Goal: Transaction & Acquisition: Purchase product/service

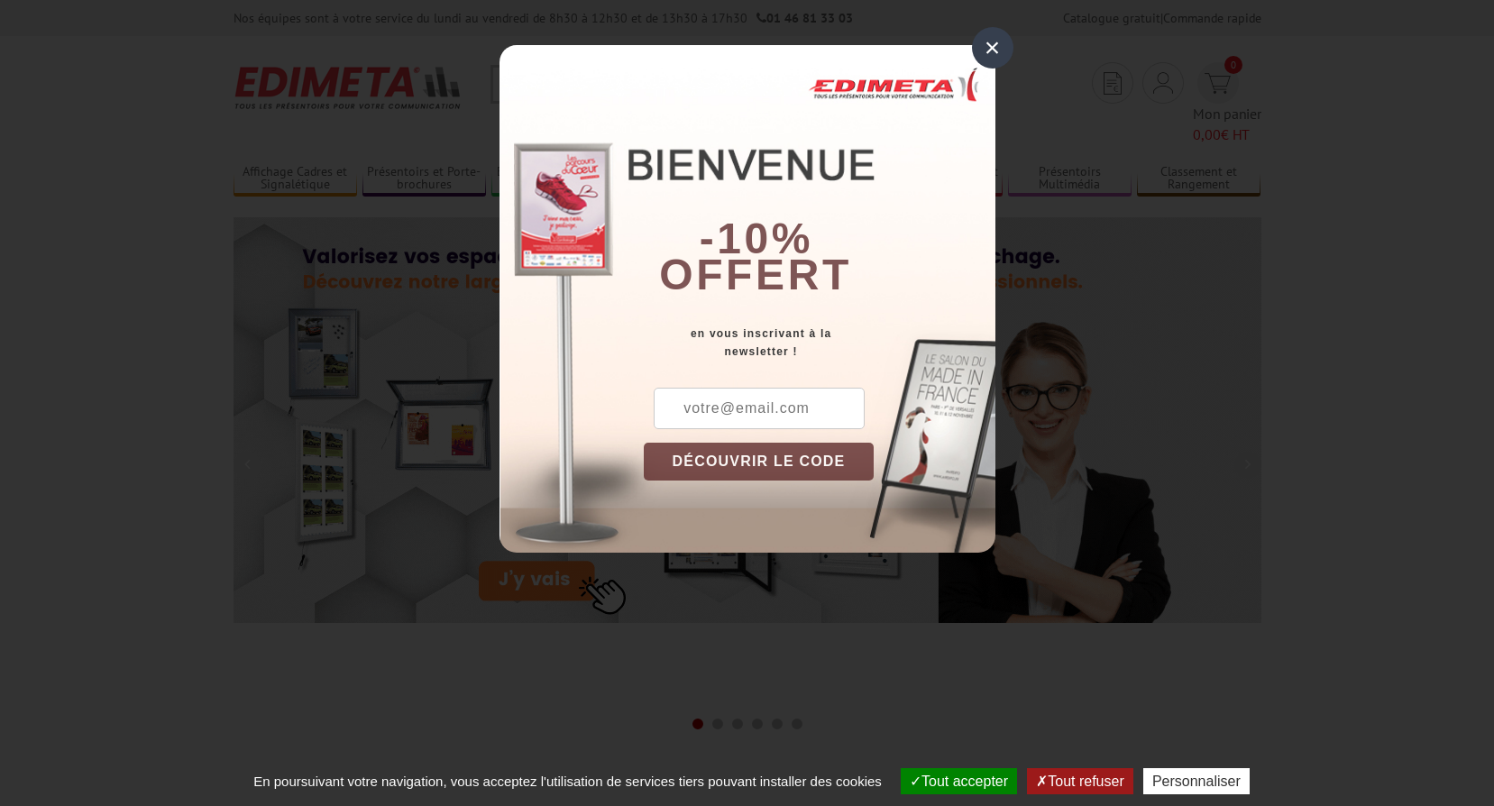
click at [999, 45] on div "×" at bounding box center [992, 47] width 41 height 41
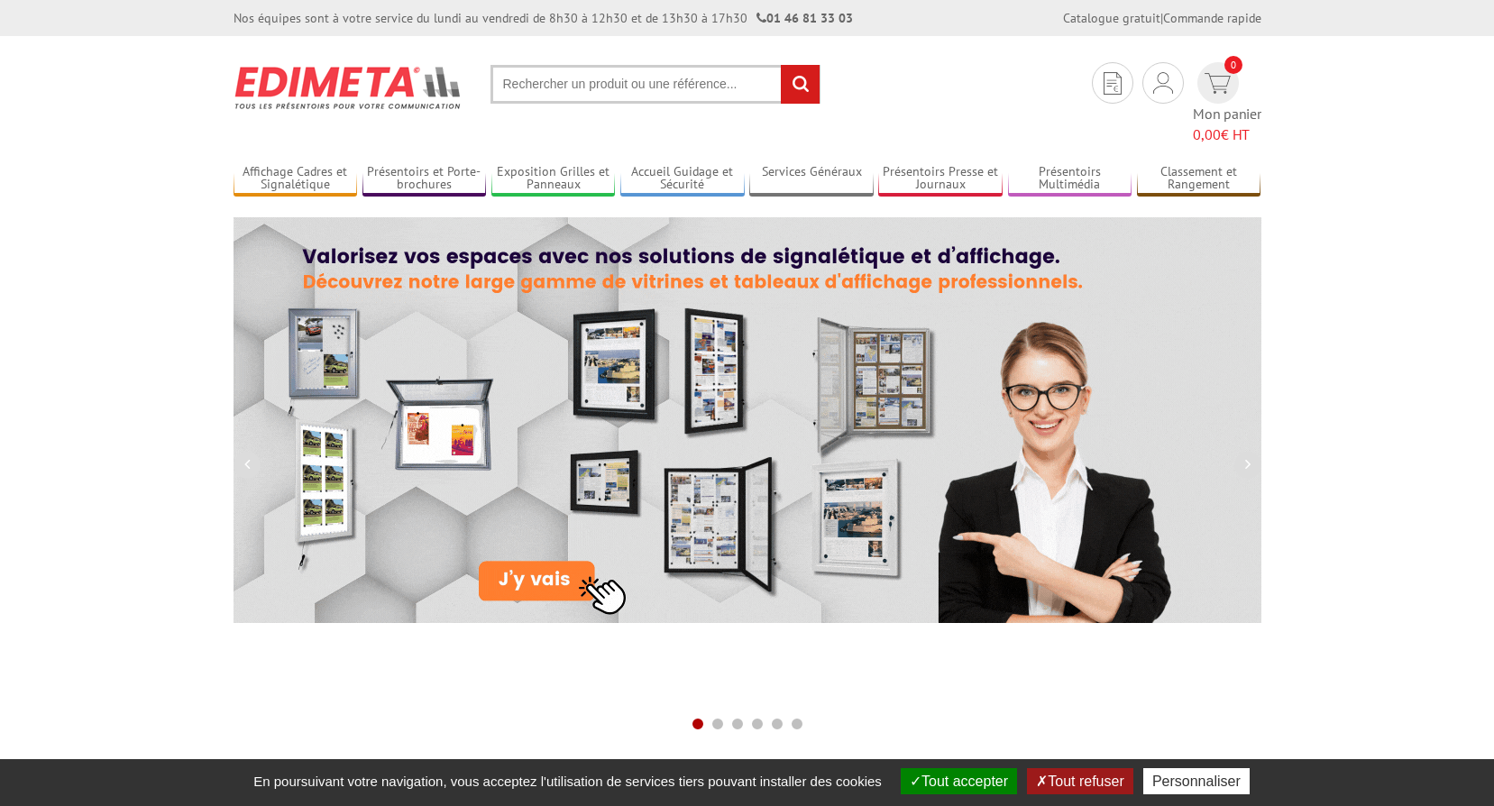
click at [584, 93] on input "text" at bounding box center [655, 84] width 330 height 39
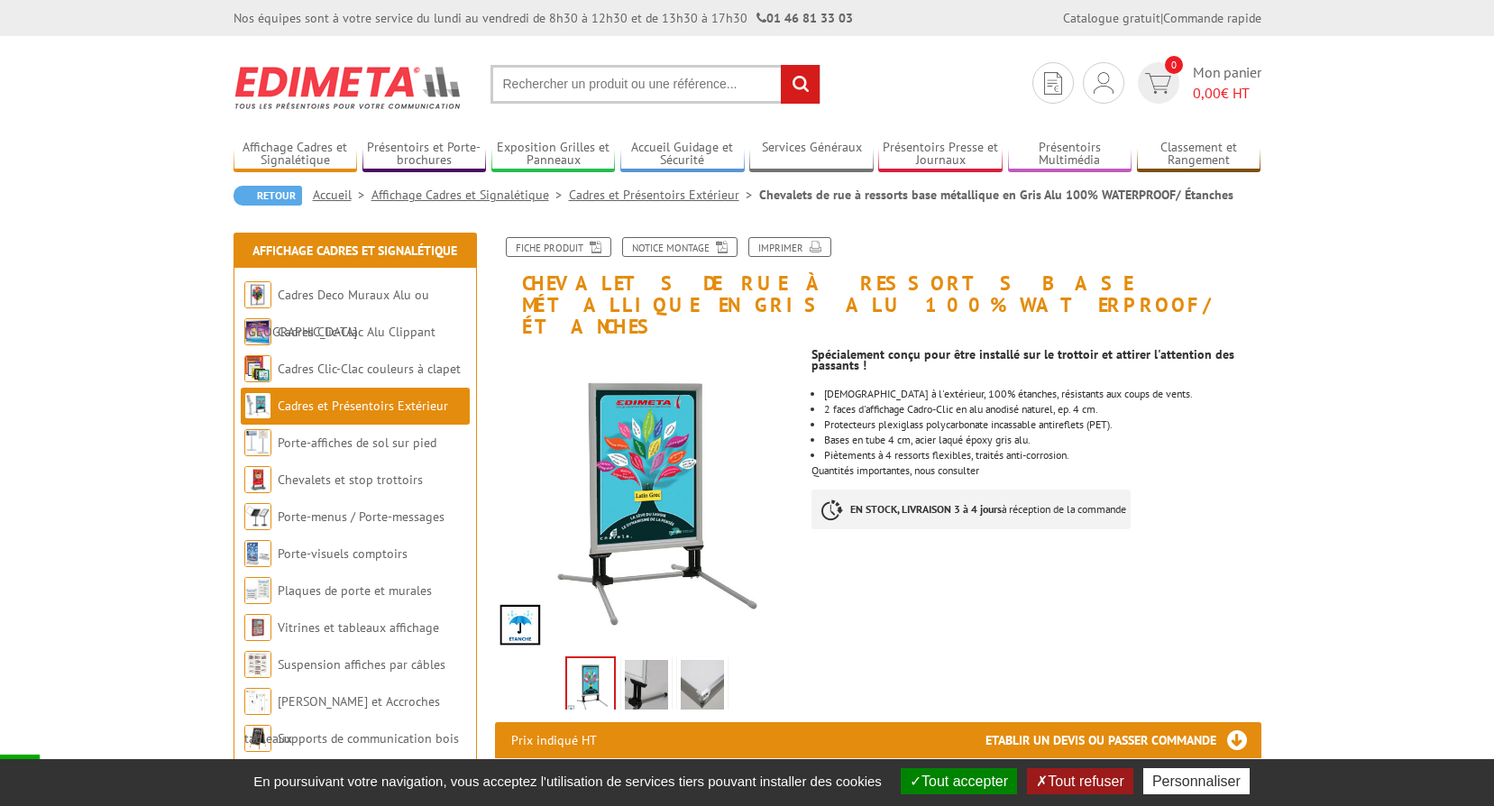
scroll to position [180, 0]
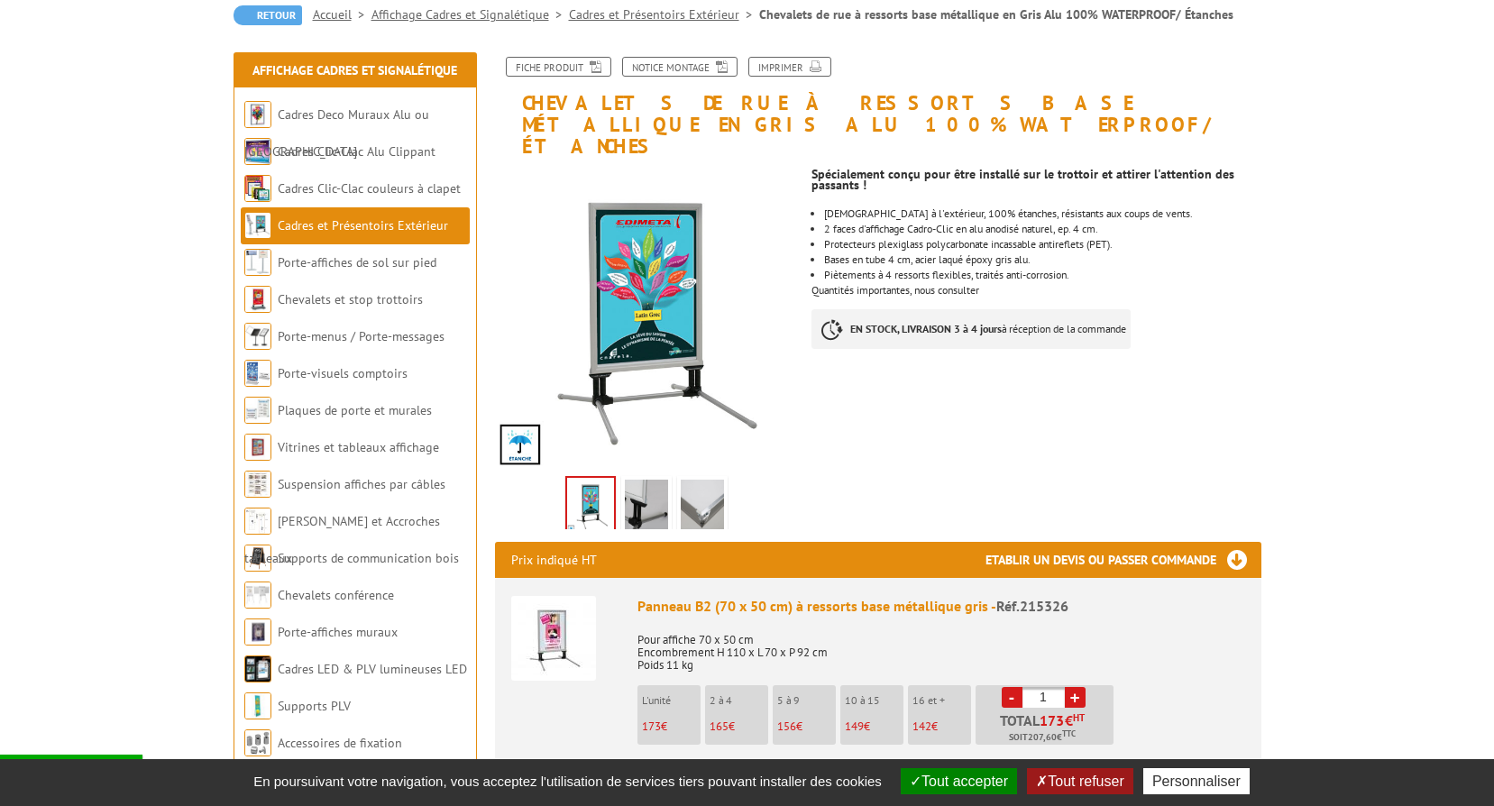
click at [709, 481] on img at bounding box center [702, 508] width 43 height 56
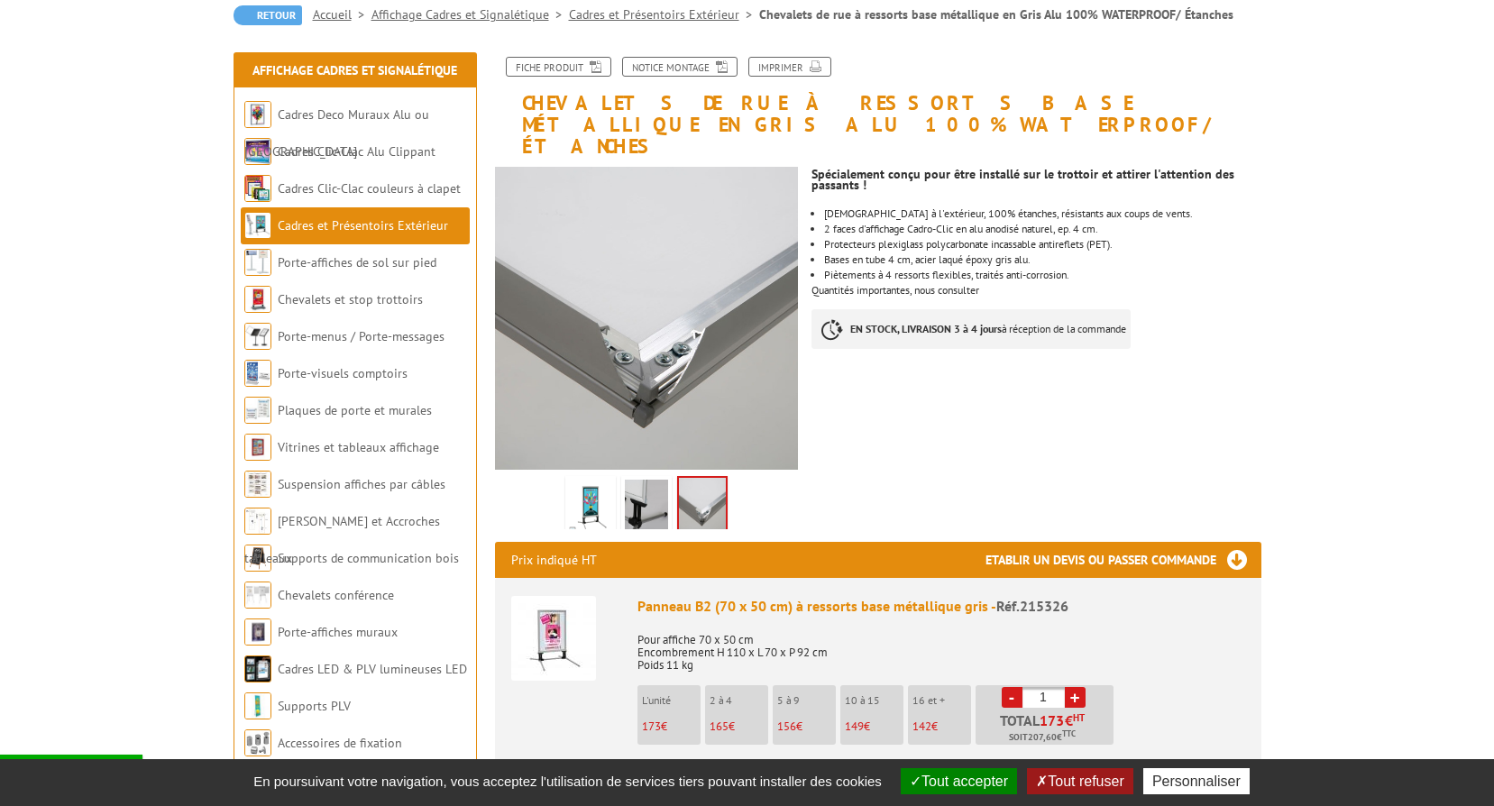
click at [663, 480] on img at bounding box center [646, 508] width 43 height 56
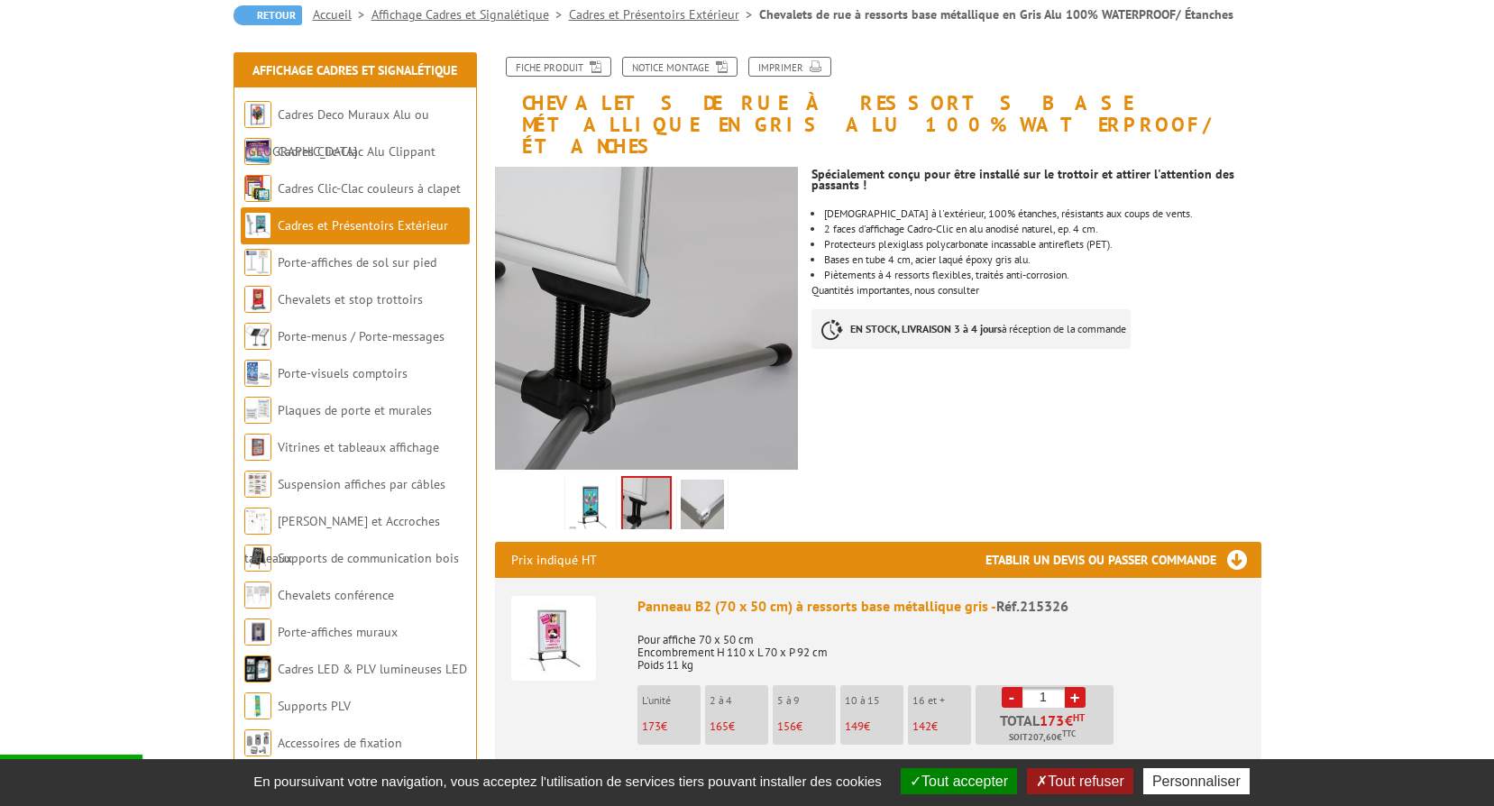
click at [601, 492] on img at bounding box center [590, 508] width 43 height 56
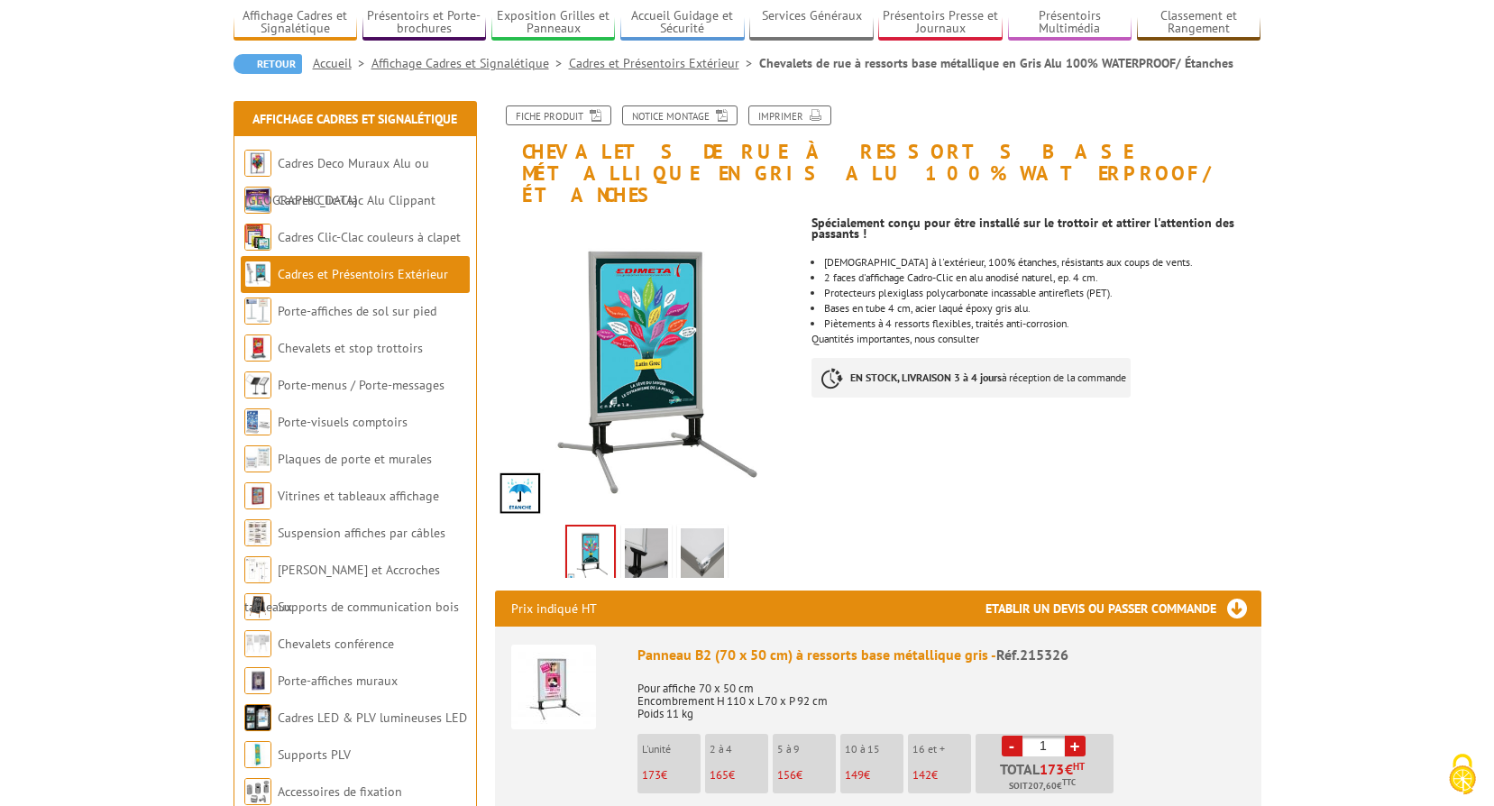
scroll to position [160, 0]
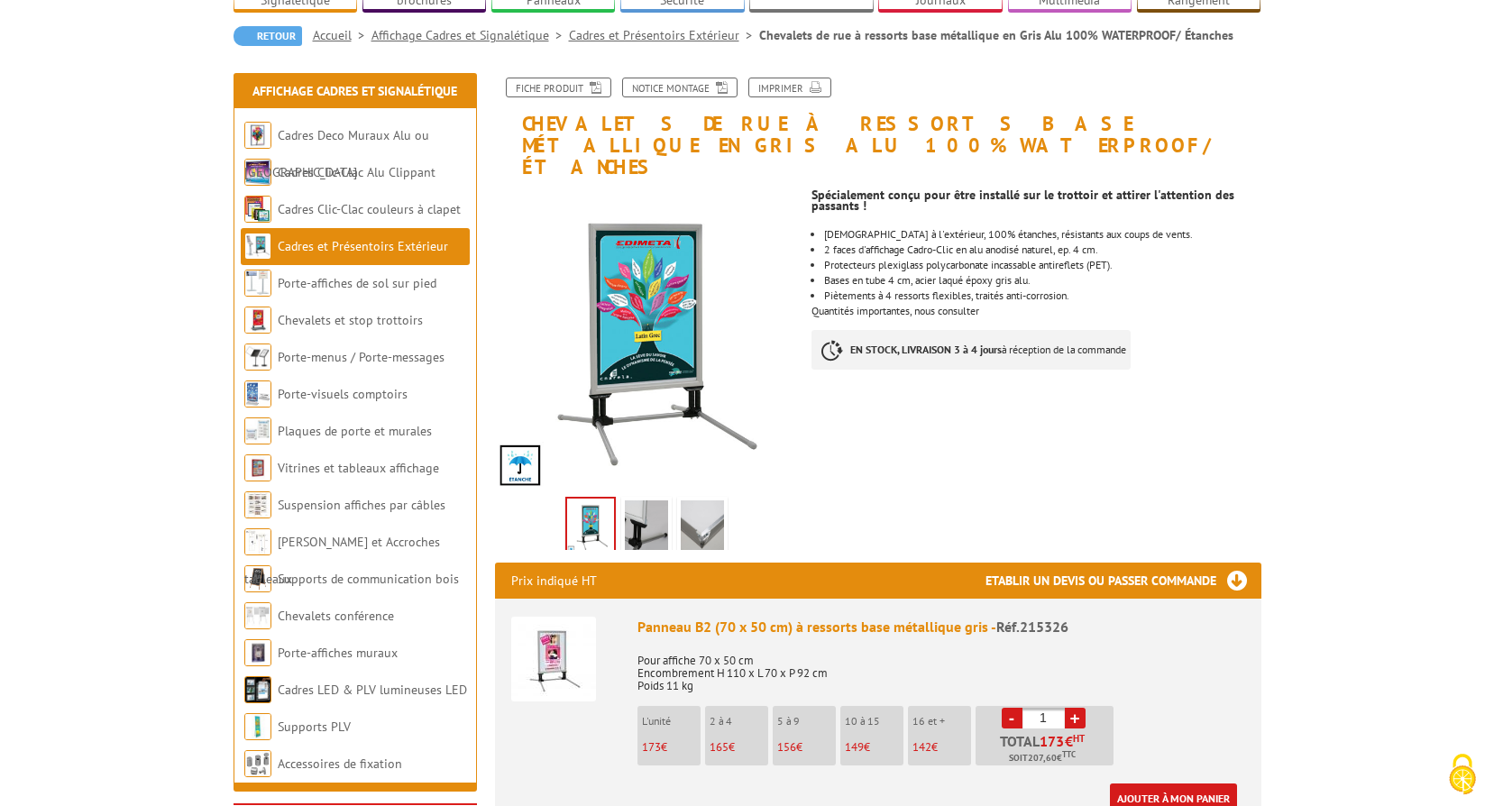
click at [564, 664] on img at bounding box center [553, 659] width 85 height 85
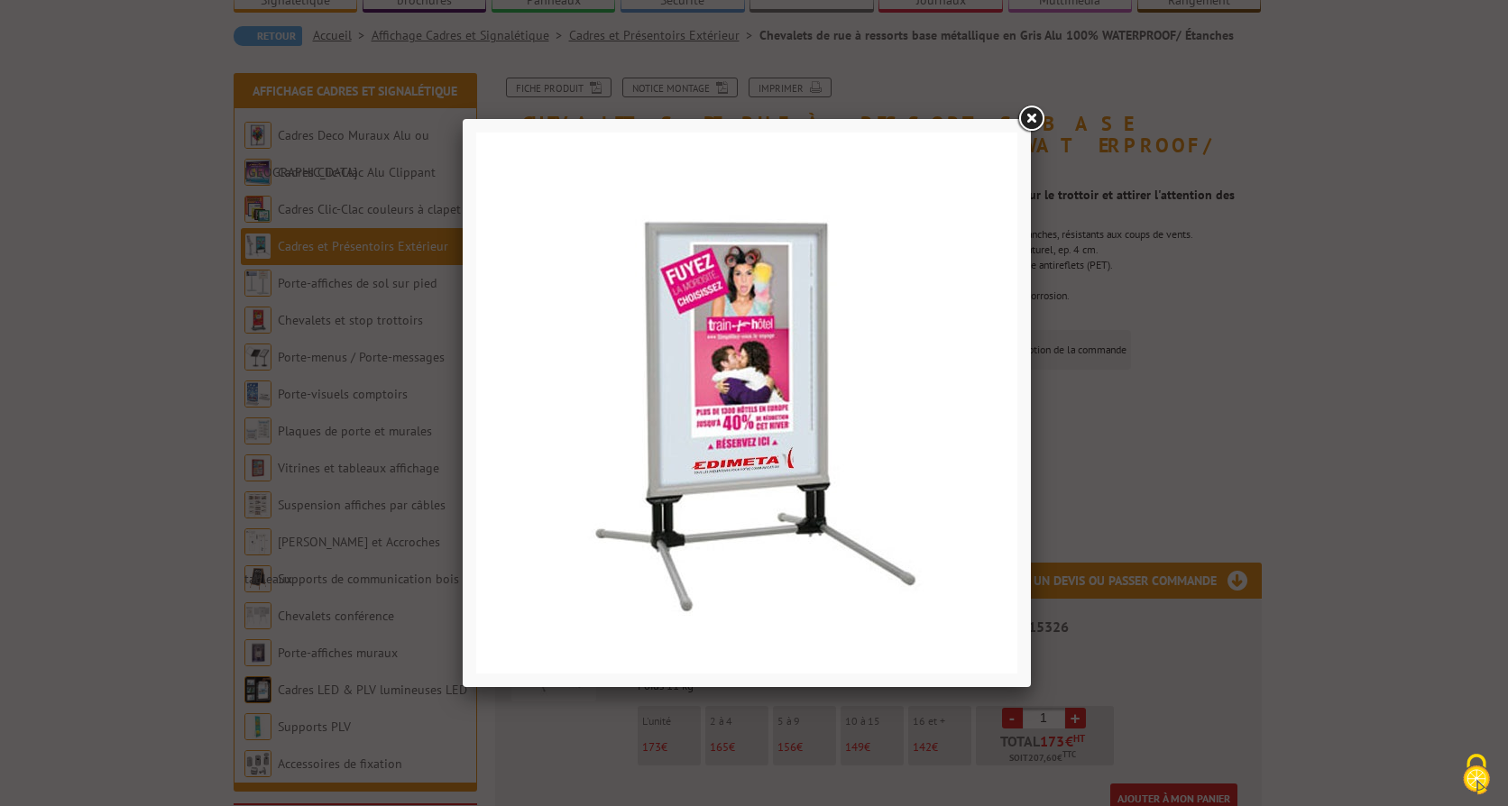
click at [1027, 121] on link at bounding box center [1030, 119] width 32 height 32
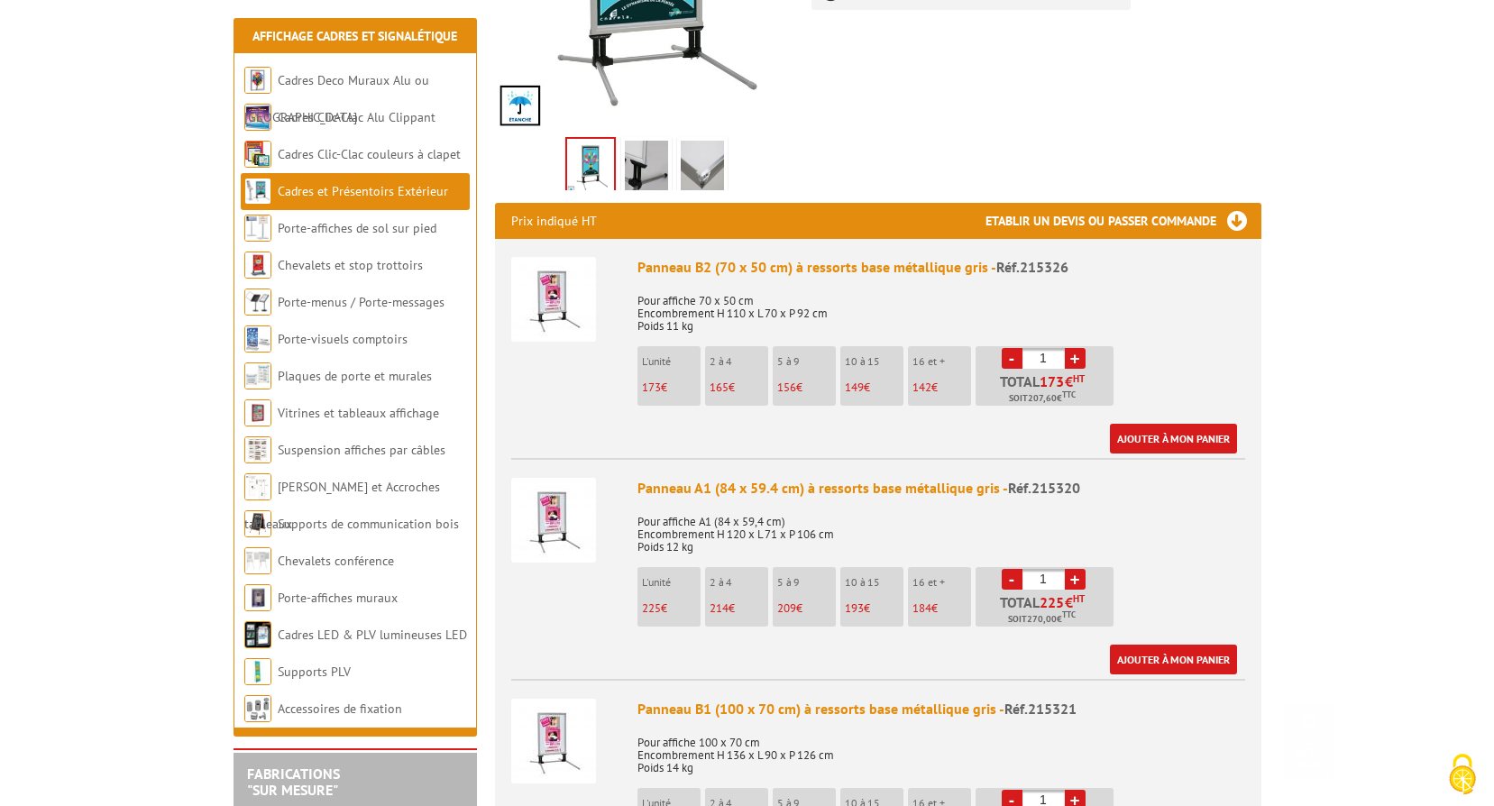
scroll to position [520, 0]
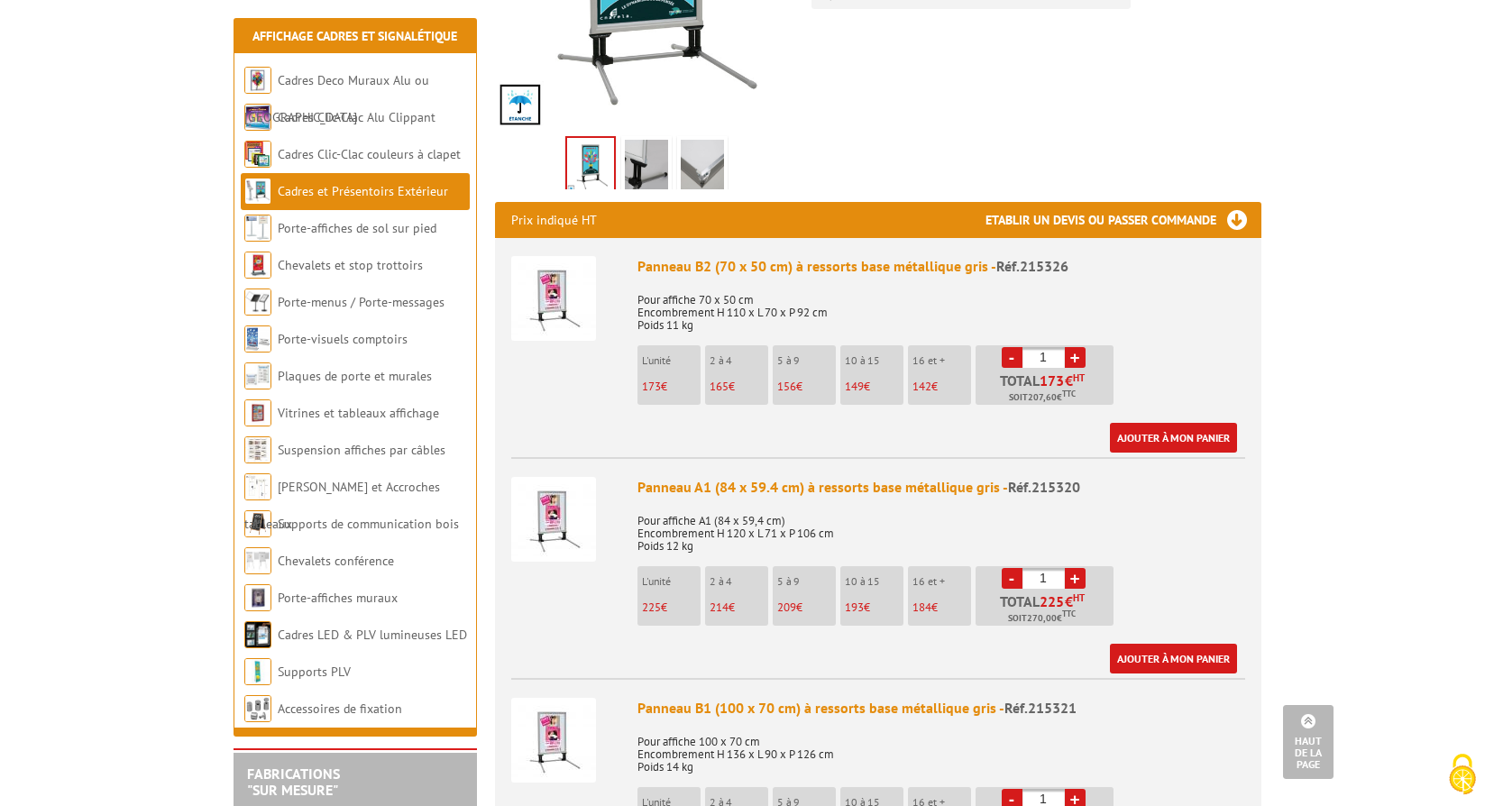
click at [547, 269] on img at bounding box center [553, 298] width 85 height 85
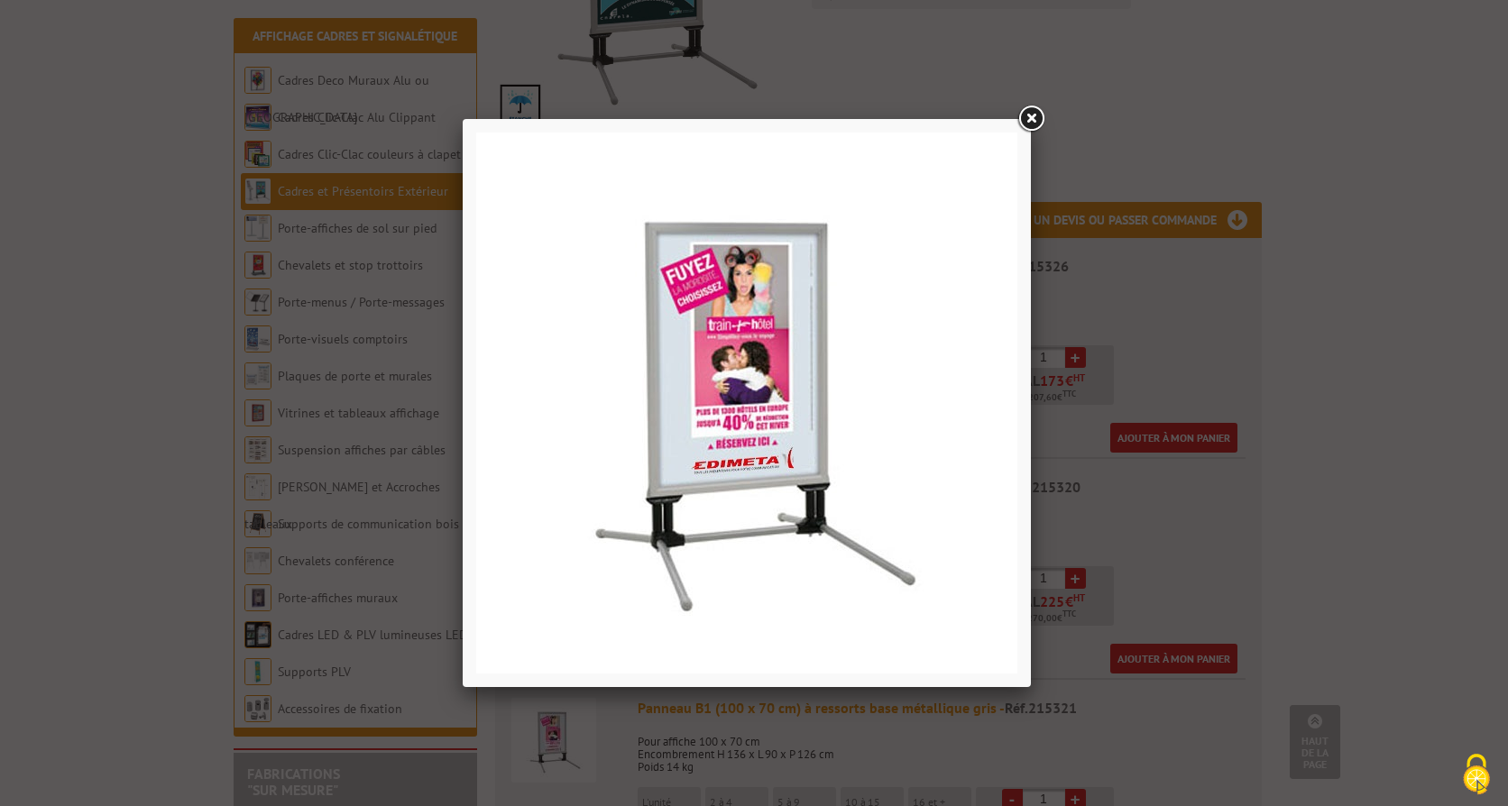
click at [1016, 117] on link at bounding box center [1030, 119] width 32 height 32
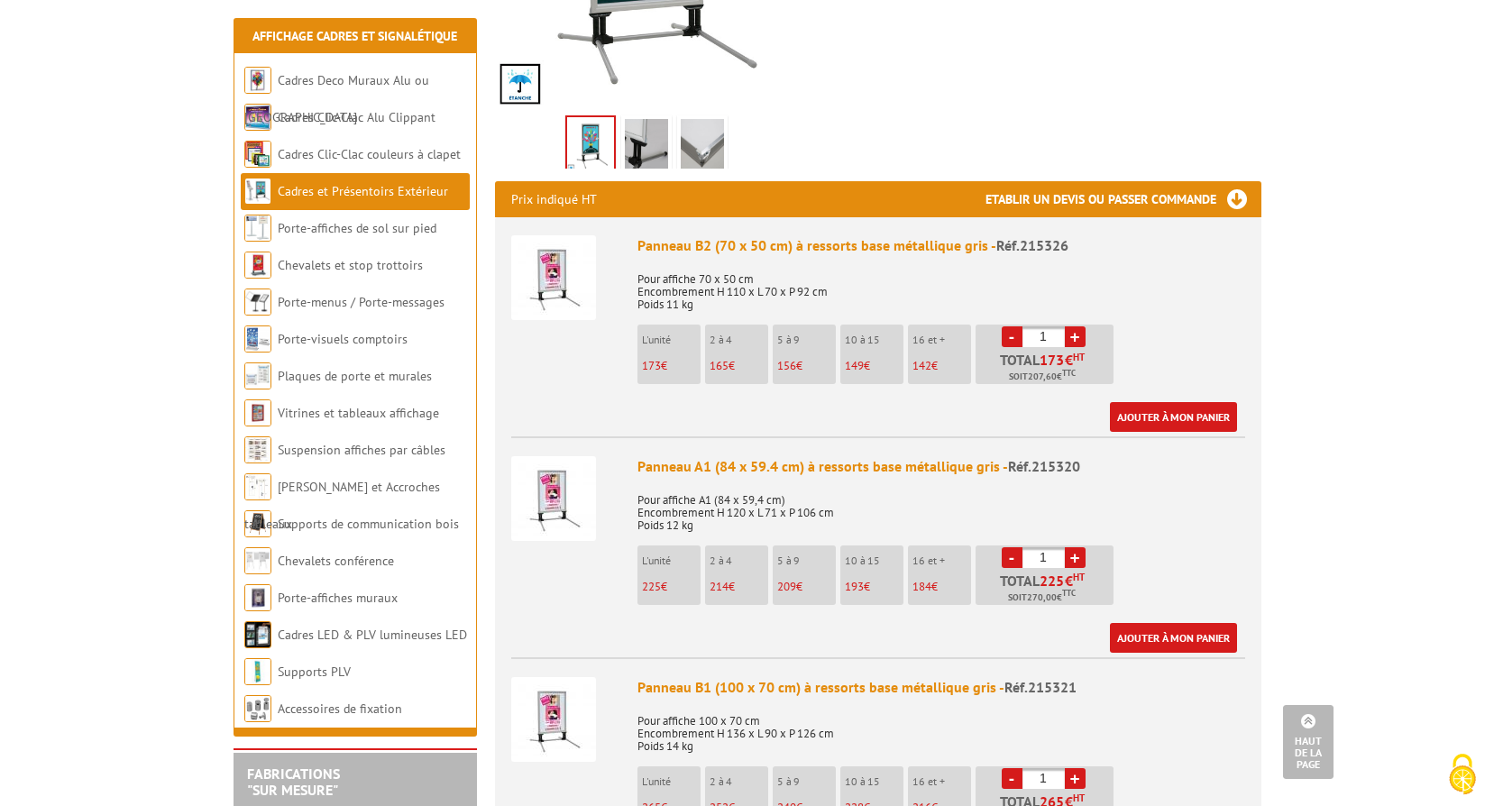
scroll to position [631, 0]
